Goal: Transaction & Acquisition: Purchase product/service

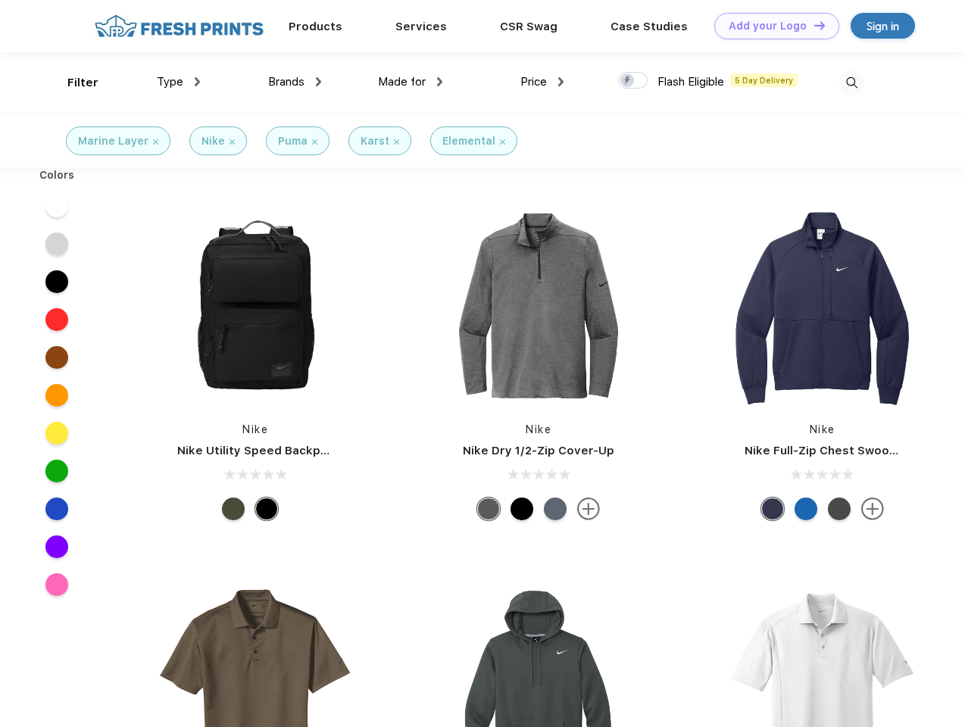
click at [771, 26] on link "Add your Logo Design Tool" at bounding box center [777, 26] width 125 height 27
click at [0, 0] on div "Design Tool" at bounding box center [0, 0] width 0 height 0
click at [813, 25] on link "Add your Logo Design Tool" at bounding box center [777, 26] width 125 height 27
click at [73, 83] on div "Filter" at bounding box center [82, 82] width 31 height 17
click at [179, 82] on span "Type" at bounding box center [170, 82] width 27 height 14
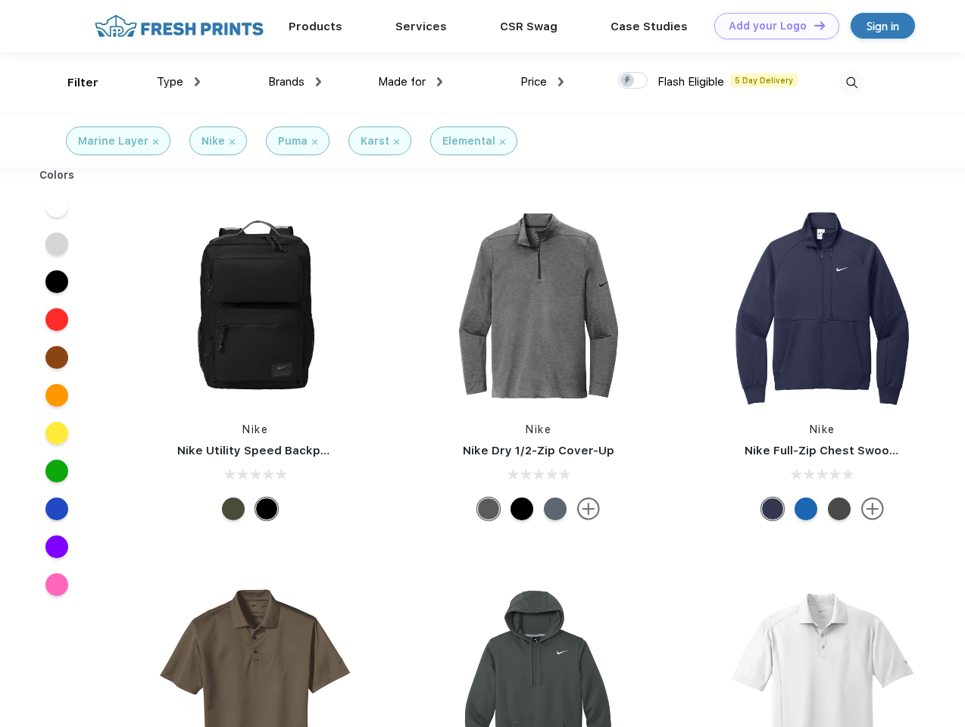
click at [295, 82] on span "Brands" at bounding box center [286, 82] width 36 height 14
click at [411, 82] on span "Made for" at bounding box center [402, 82] width 48 height 14
click at [543, 82] on span "Price" at bounding box center [534, 82] width 27 height 14
click at [633, 81] on div at bounding box center [633, 80] width 30 height 17
click at [628, 81] on input "checkbox" at bounding box center [623, 76] width 10 height 10
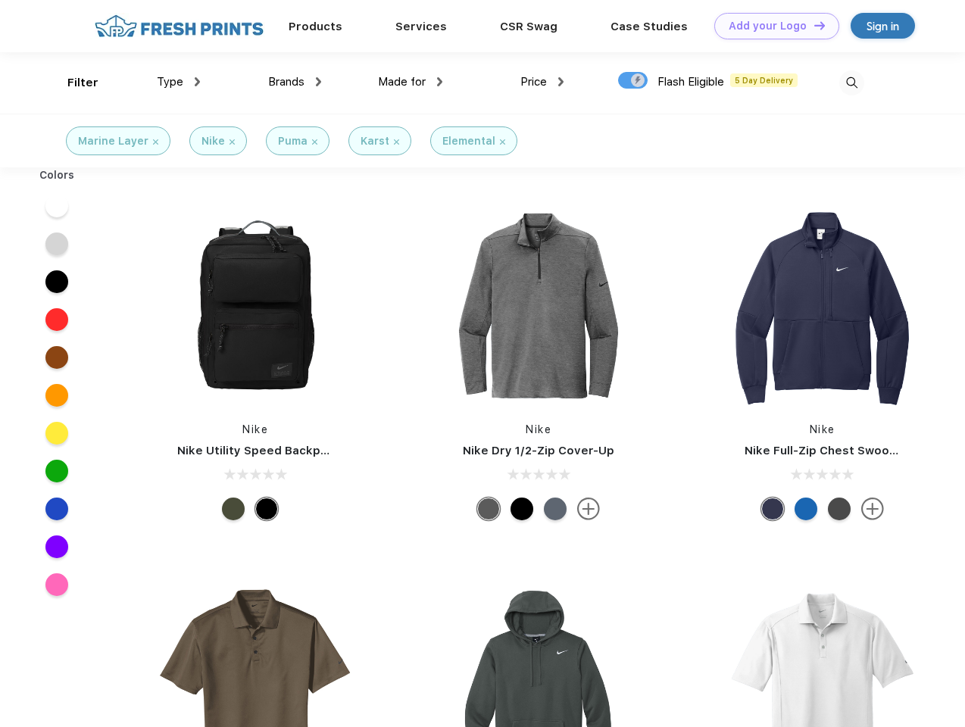
click at [852, 83] on img at bounding box center [852, 82] width 25 height 25
